Goal: Information Seeking & Learning: Learn about a topic

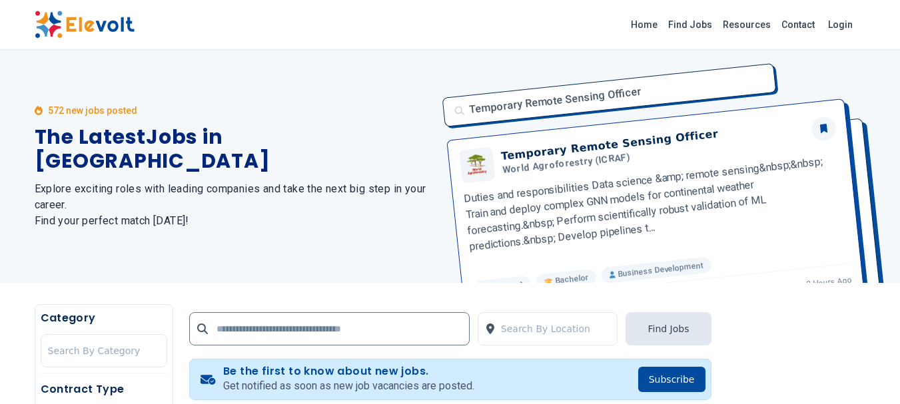
scroll to position [400, 0]
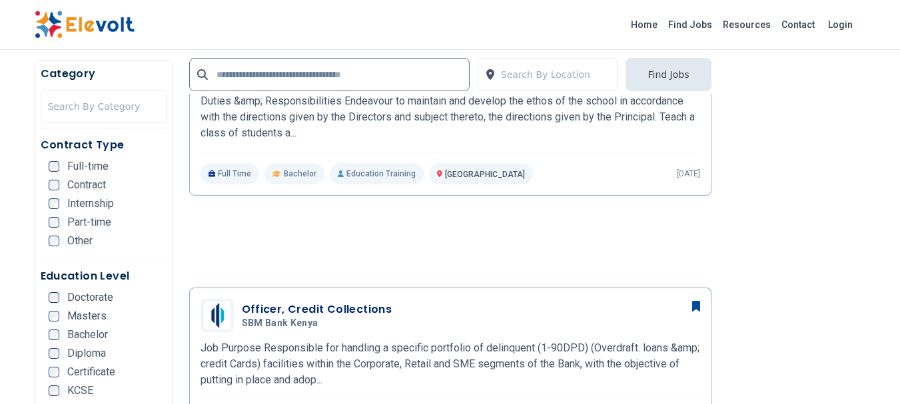
scroll to position [1133, 0]
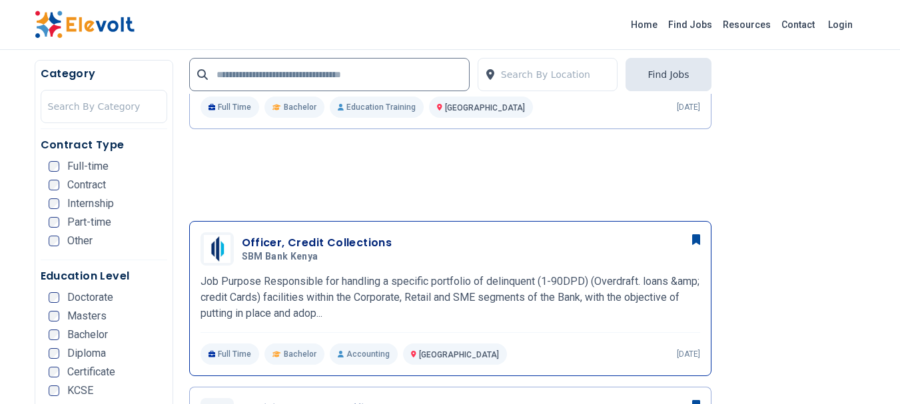
click at [337, 238] on h3 "Officer, Credit Collections" at bounding box center [317, 243] width 151 height 16
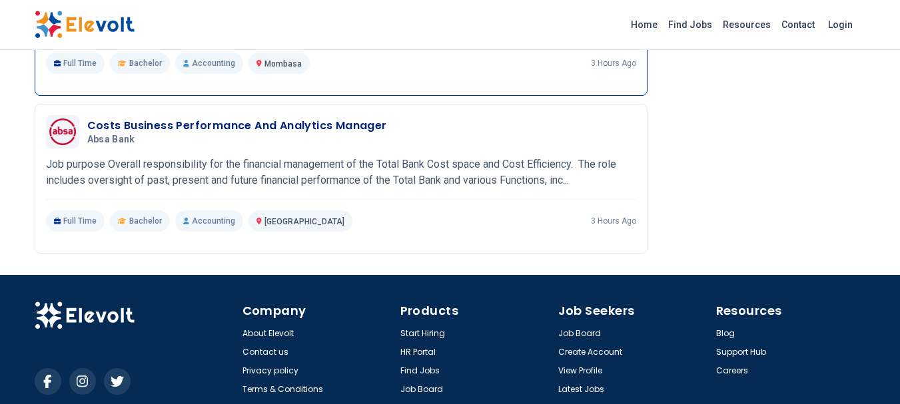
scroll to position [2391, 0]
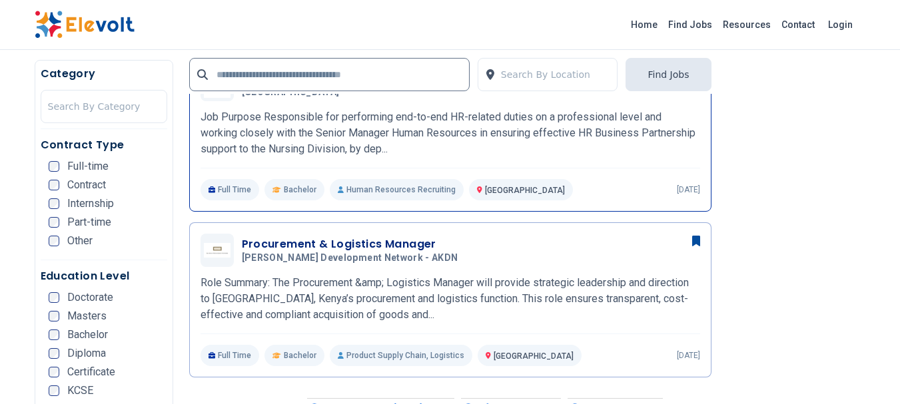
scroll to position [1799, 0]
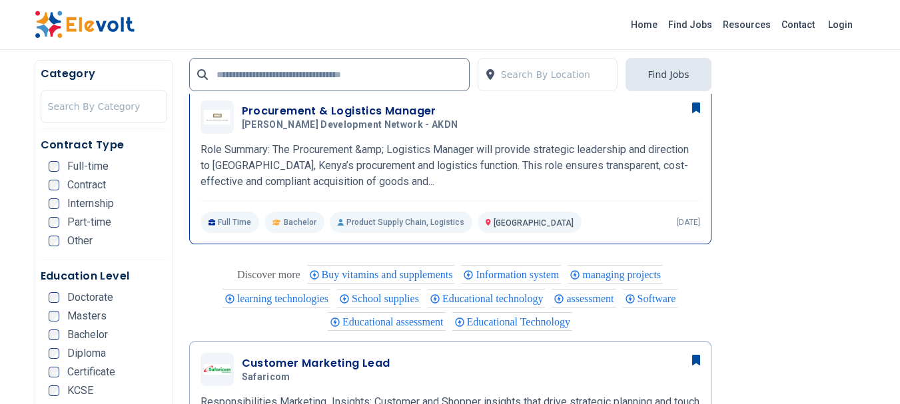
click at [326, 108] on h3 "Procurement & Logistics Manager" at bounding box center [353, 111] width 222 height 16
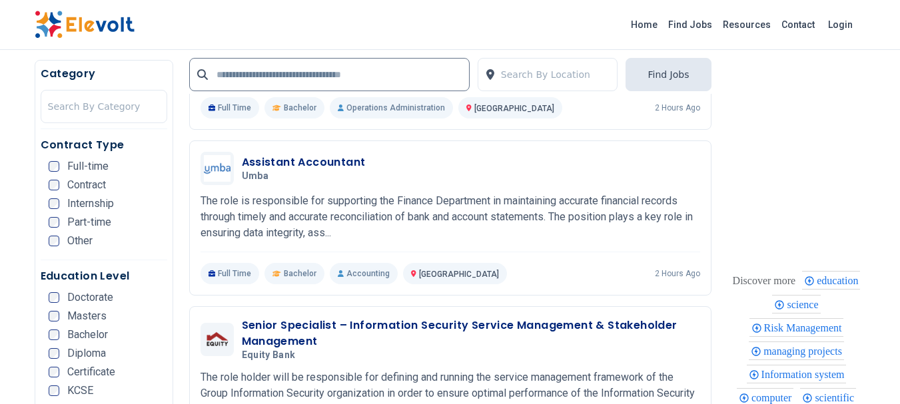
scroll to position [2599, 0]
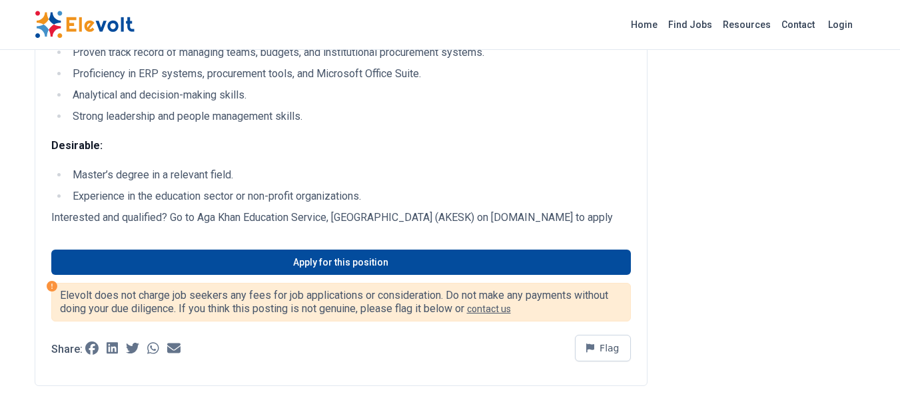
scroll to position [866, 0]
